Goal: Information Seeking & Learning: Check status

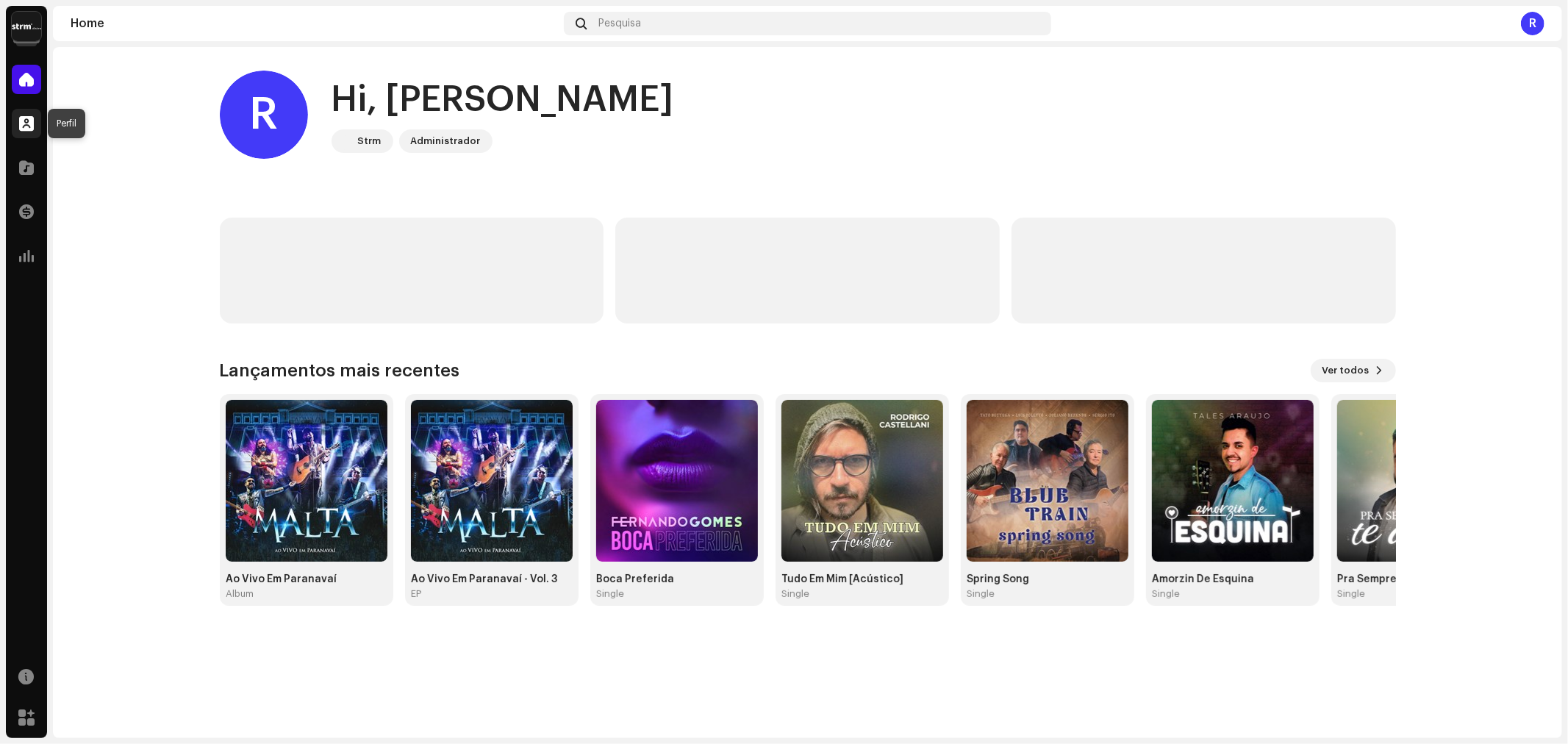
click at [26, 121] on span at bounding box center [26, 124] width 15 height 12
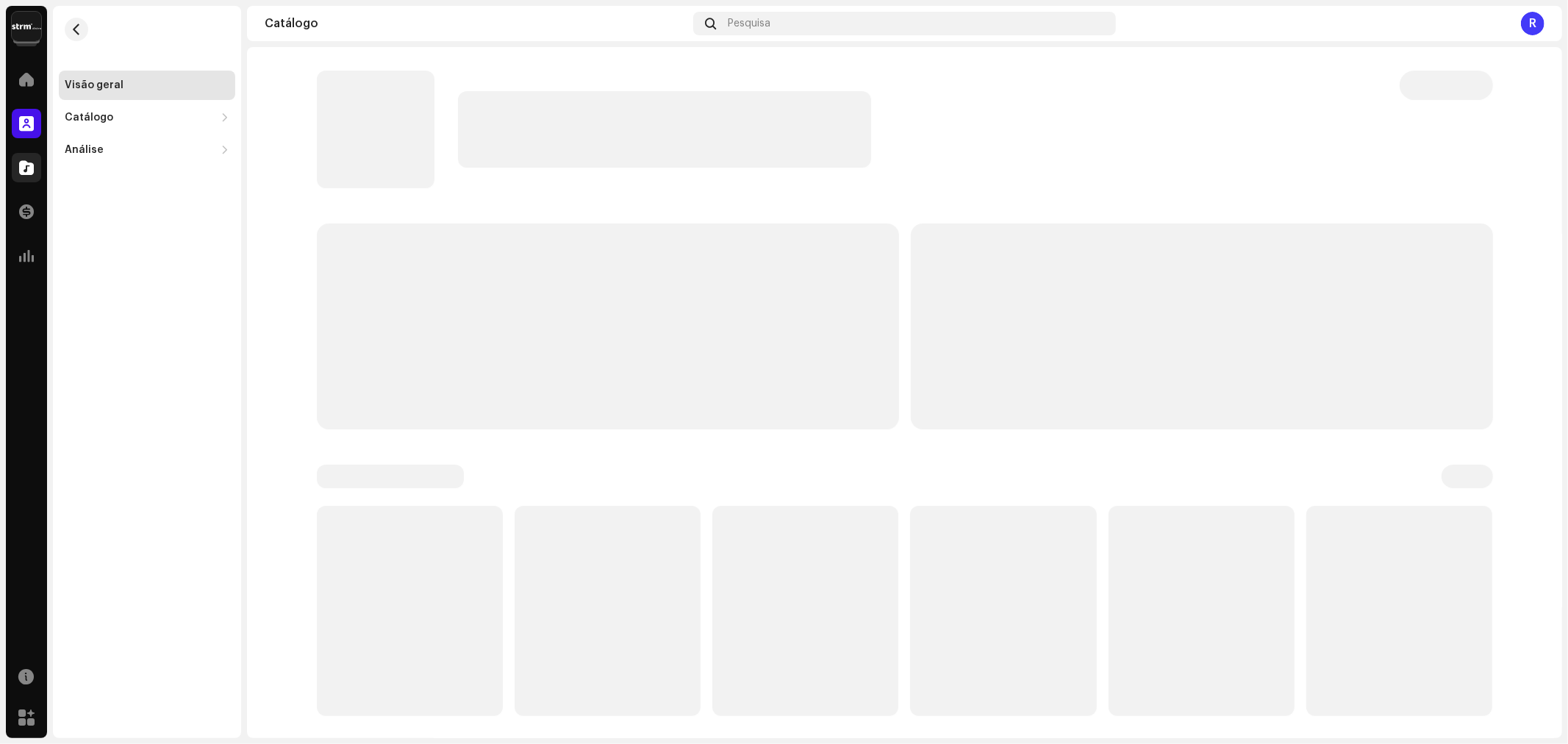
click at [32, 167] on span at bounding box center [26, 168] width 15 height 12
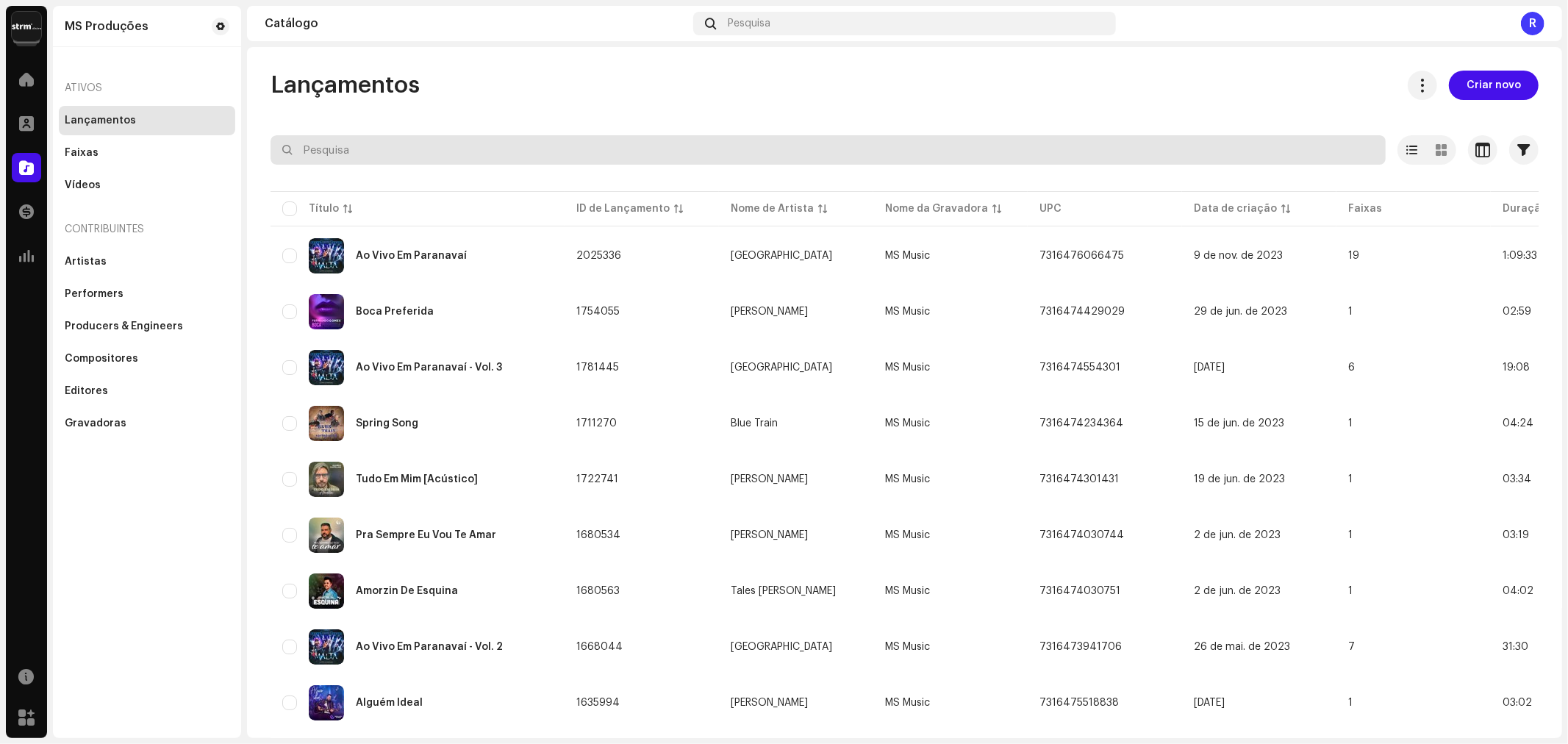
click at [420, 143] on input "text" at bounding box center [828, 149] width 1115 height 29
type input "lessa"
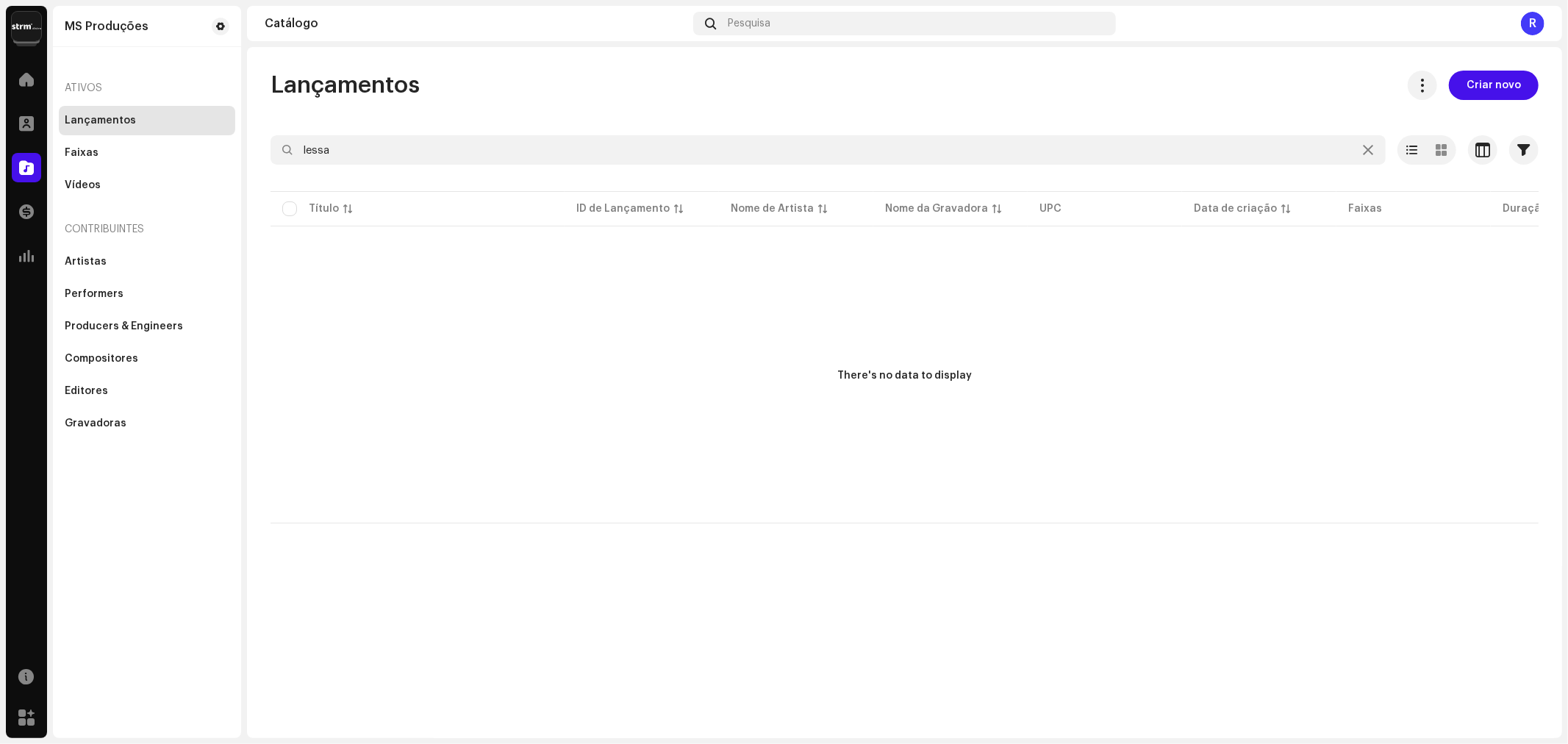
click at [32, 23] on img at bounding box center [27, 27] width 29 height 29
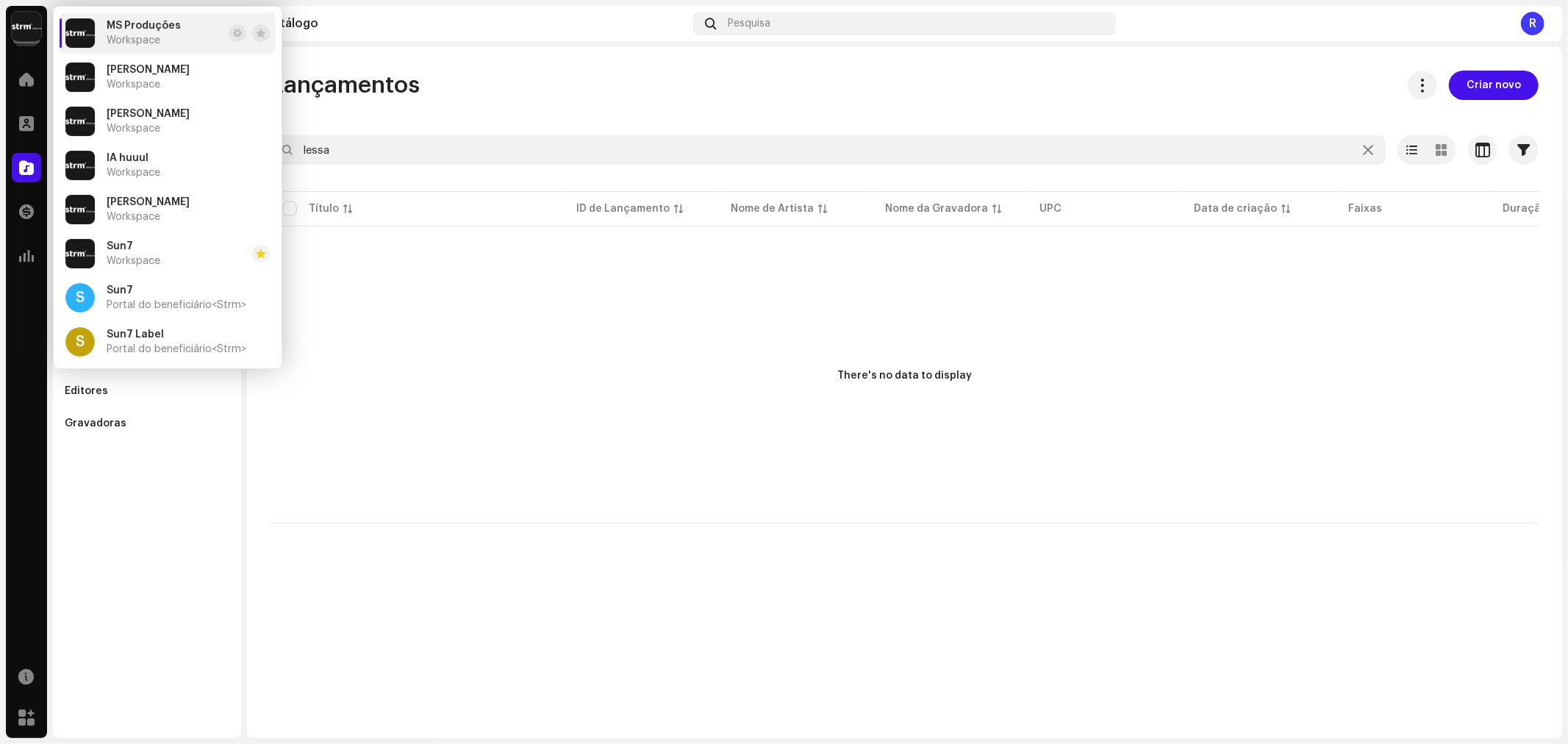
click at [153, 38] on span "Workspace" at bounding box center [133, 40] width 53 height 12
click at [140, 252] on div "Sun7 Workspace" at bounding box center [133, 253] width 53 height 27
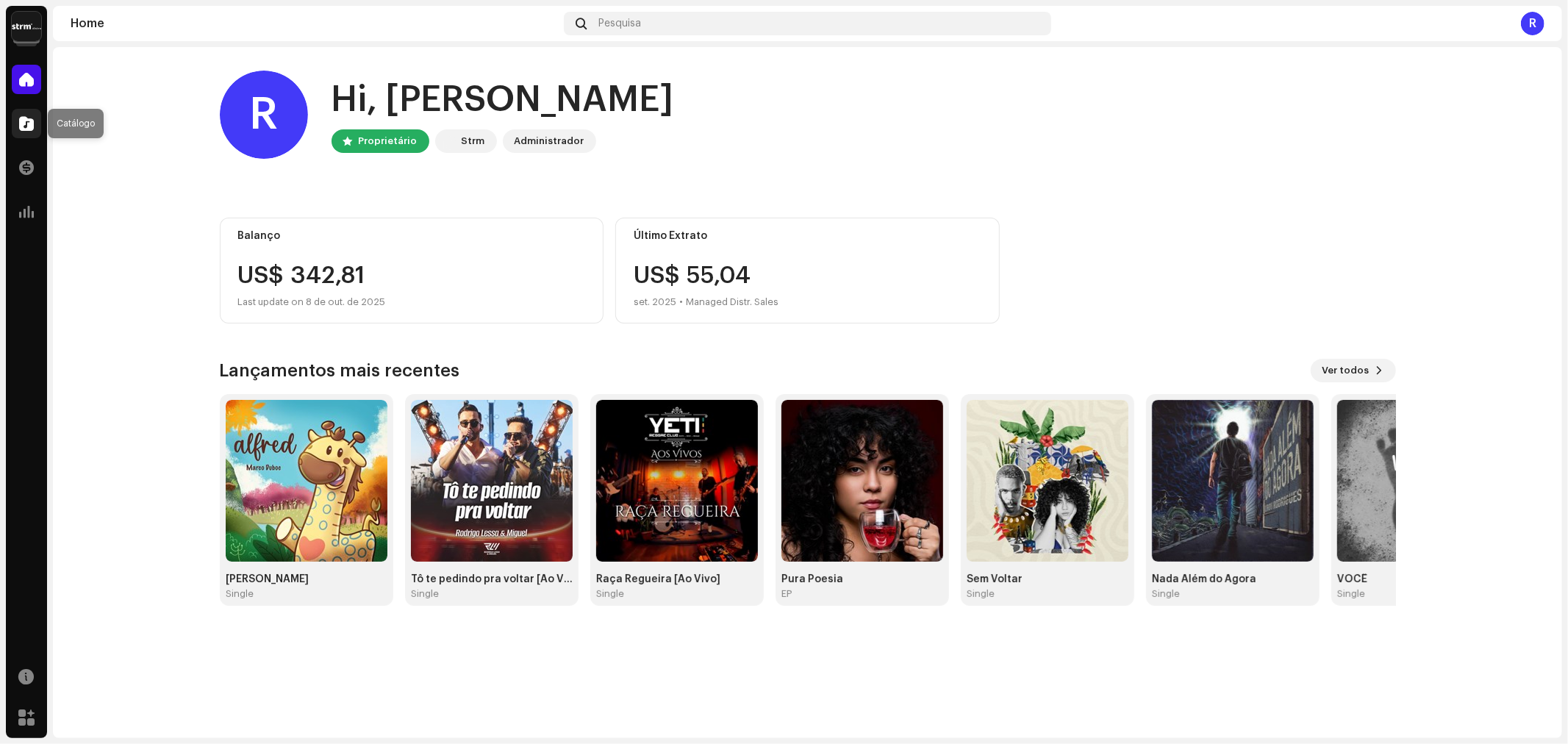
click at [29, 128] on span at bounding box center [26, 124] width 15 height 12
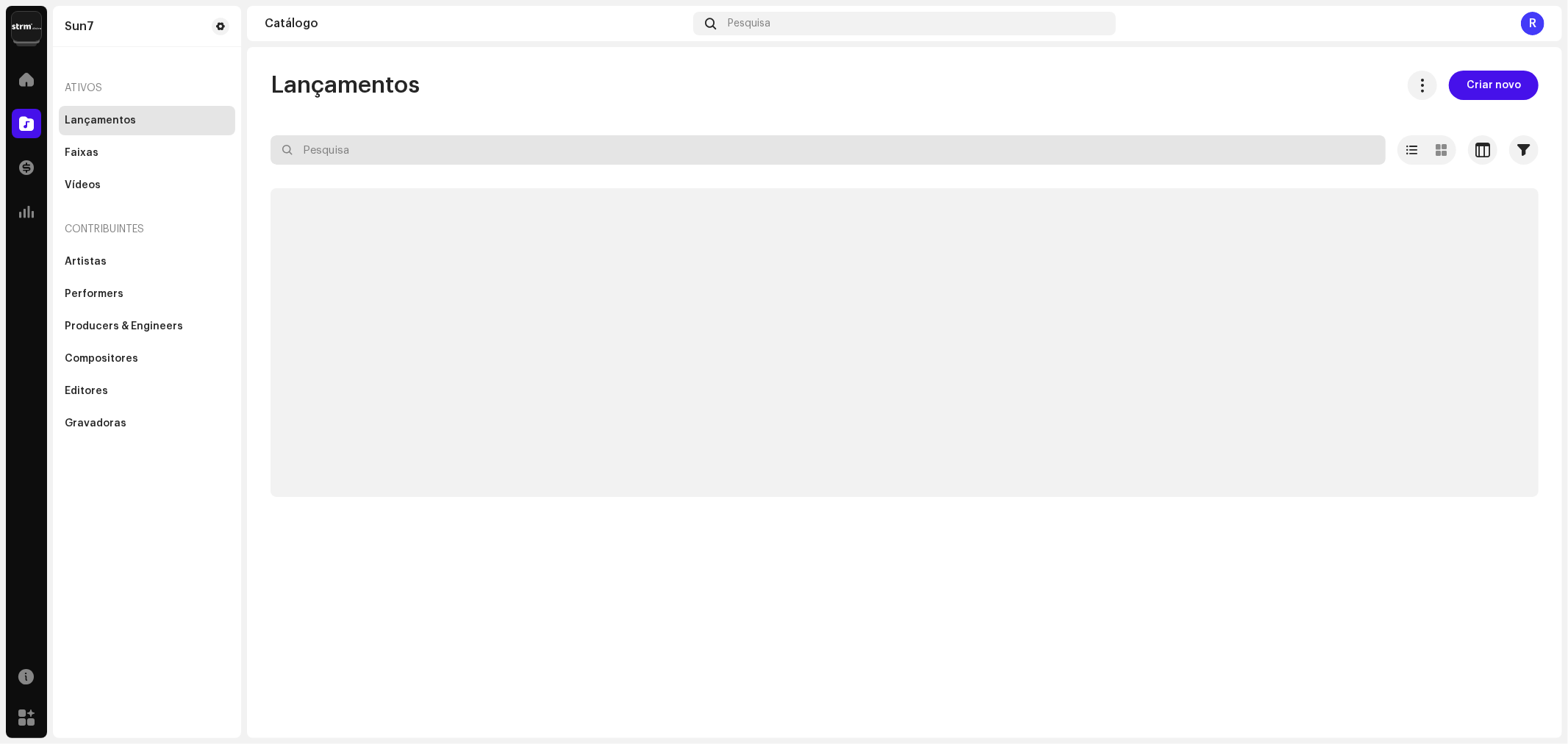
click at [371, 152] on input "text" at bounding box center [828, 149] width 1115 height 29
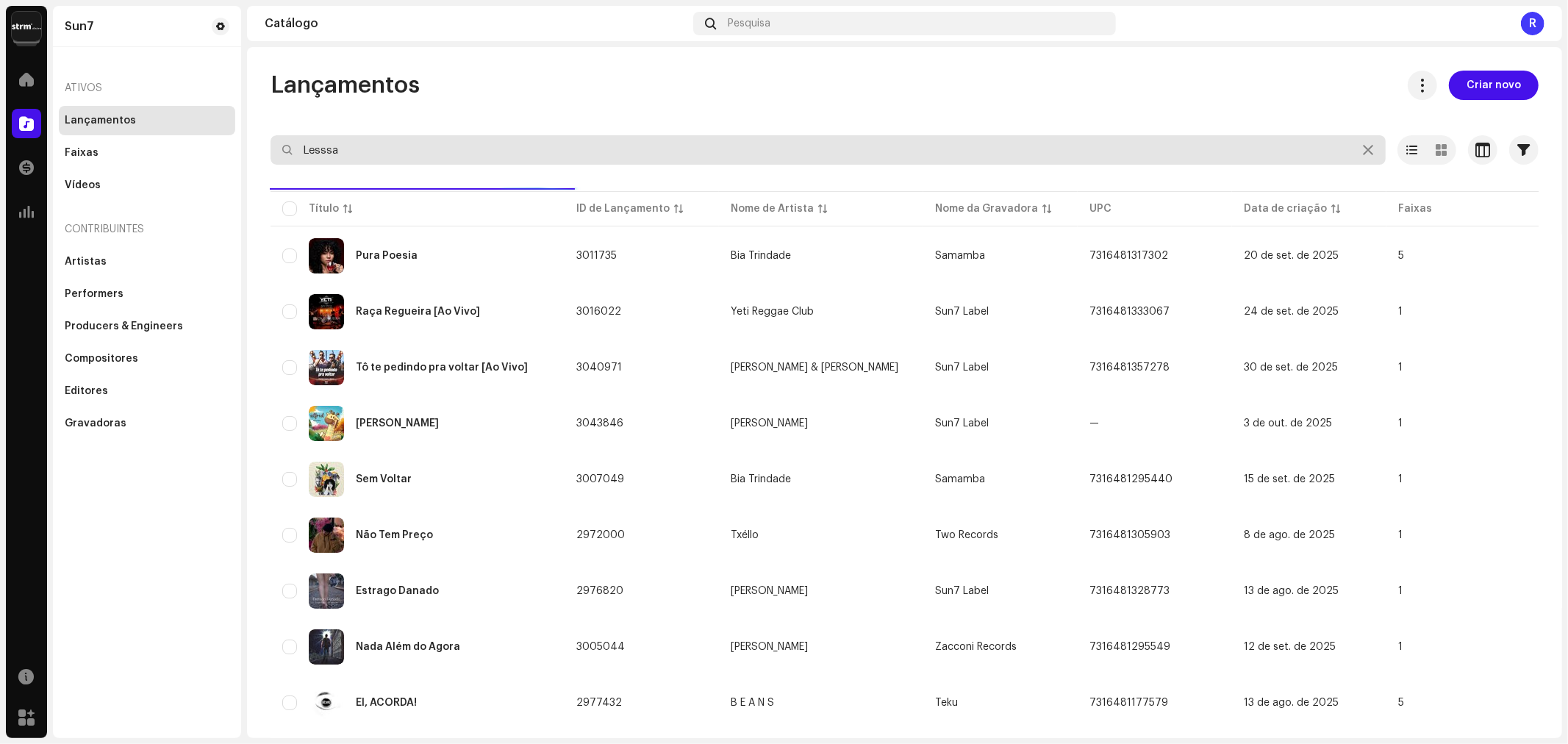
click at [327, 160] on input "Lesssa" at bounding box center [828, 149] width 1115 height 29
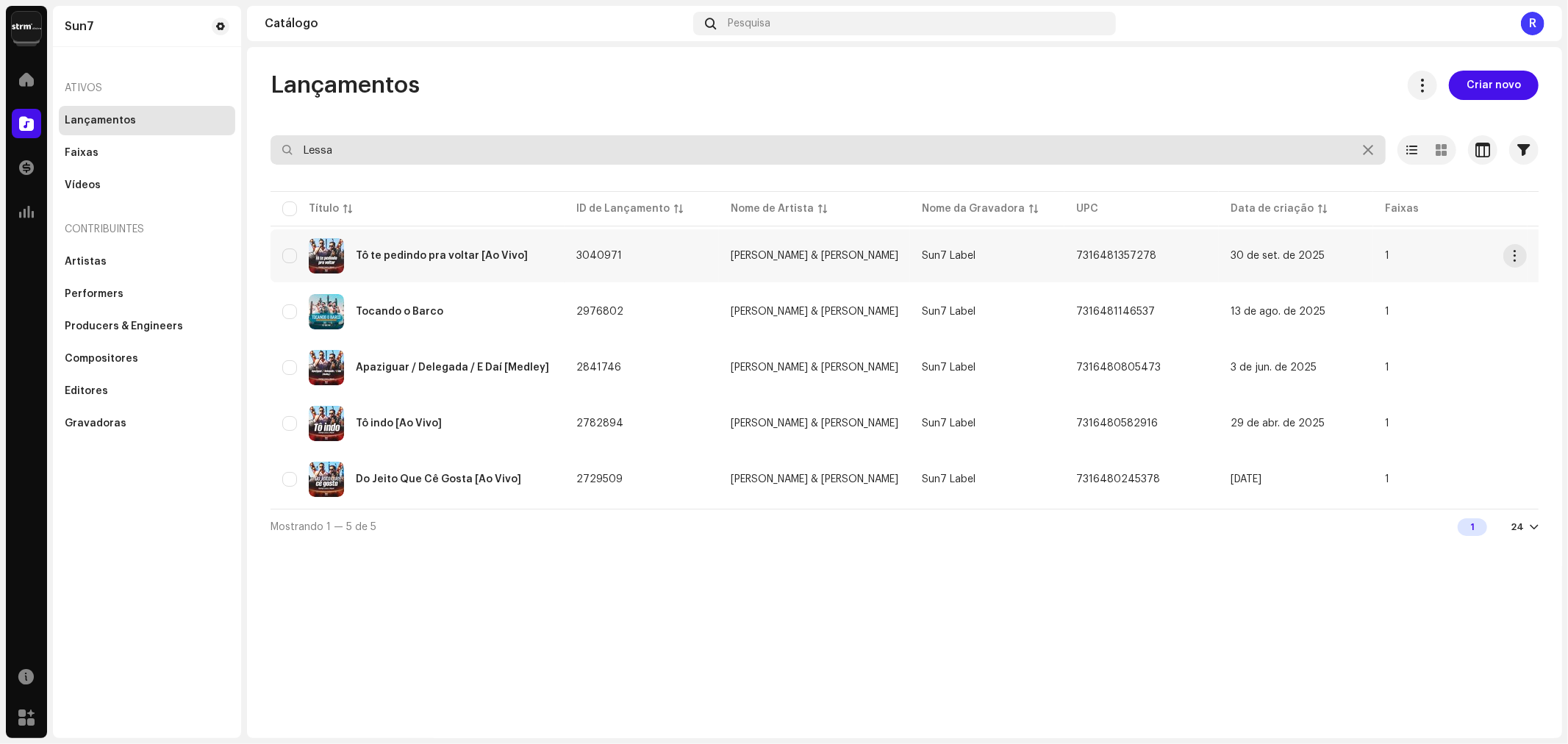
type input "Lessa"
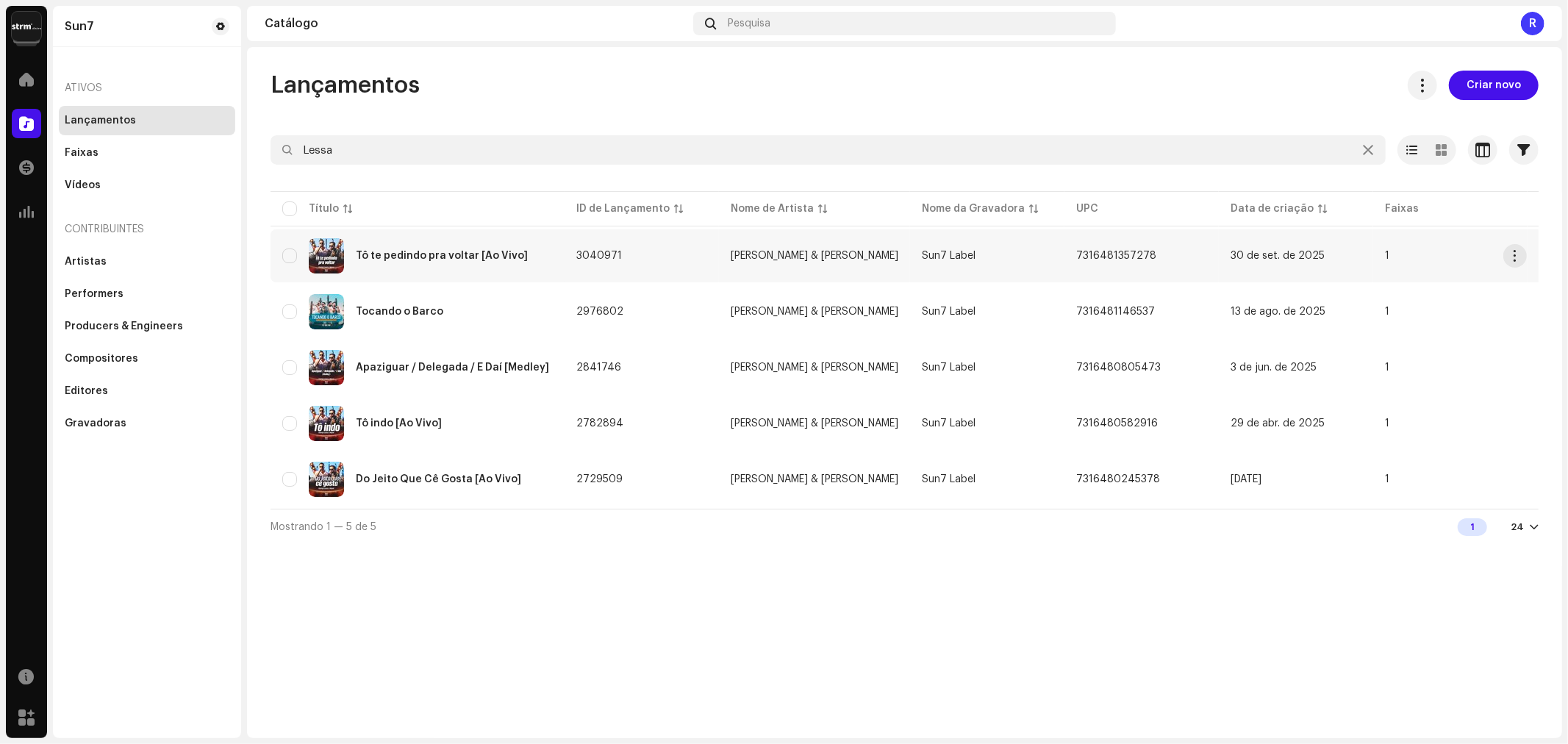
copy span "7316481357278"
drag, startPoint x: 1142, startPoint y: 259, endPoint x: 1004, endPoint y: 490, distance: 269.1
click at [1004, 489] on tbody "Tô te pedindo pra voltar [Ao Vivo] 3040971 Rodrigo Lessa & Miguel Sun7 Label 73…" at bounding box center [1053, 368] width 1566 height 277
